Goal: Transaction & Acquisition: Subscribe to service/newsletter

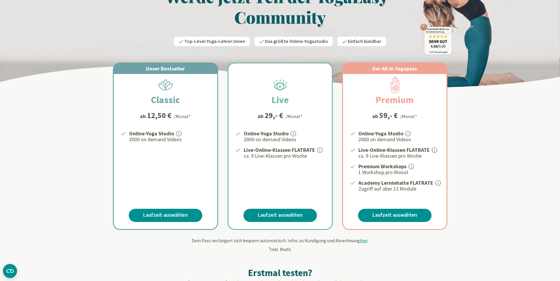
scroll to position [59, 0]
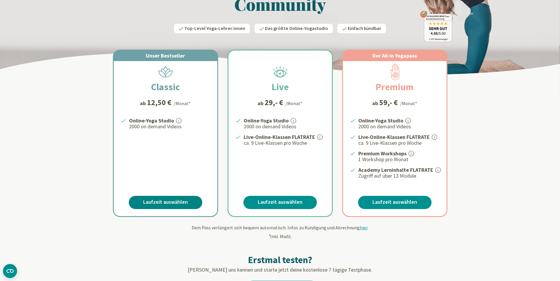
click at [167, 201] on link "Laufzeit auswählen" at bounding box center [165, 202] width 73 height 13
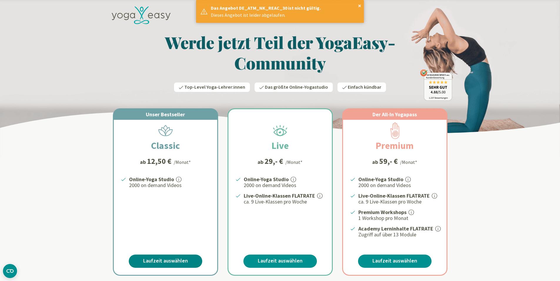
click at [159, 259] on link "Laufzeit auswählen" at bounding box center [165, 261] width 73 height 13
